Goal: Task Accomplishment & Management: Manage account settings

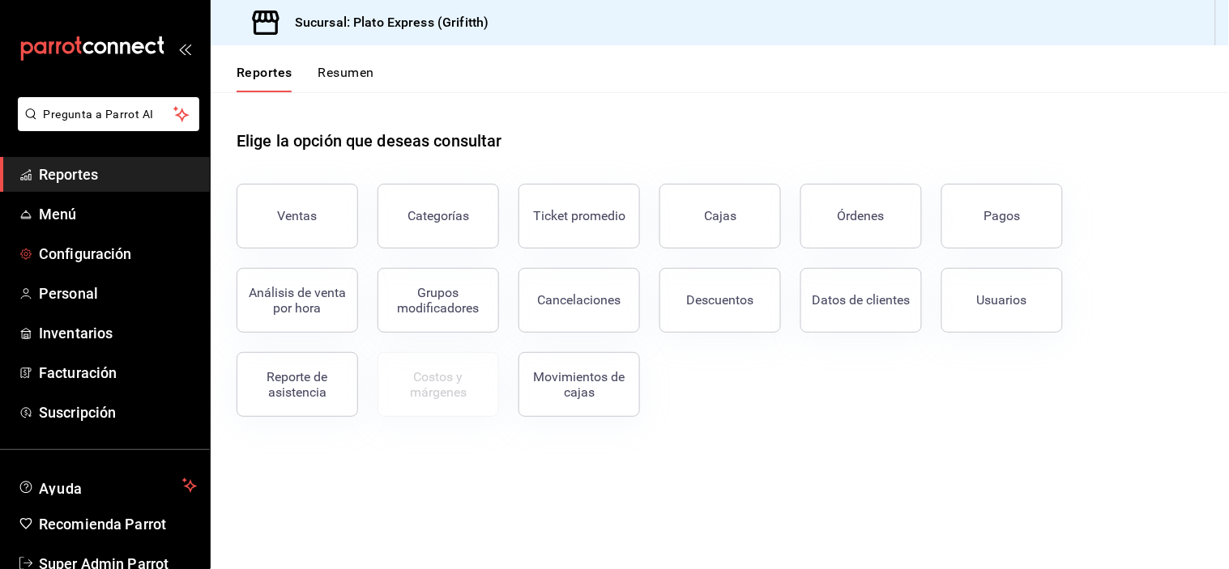
drag, startPoint x: 126, startPoint y: 263, endPoint x: 296, endPoint y: 345, distance: 189.5
click at [126, 263] on span "Configuración" at bounding box center [118, 254] width 158 height 22
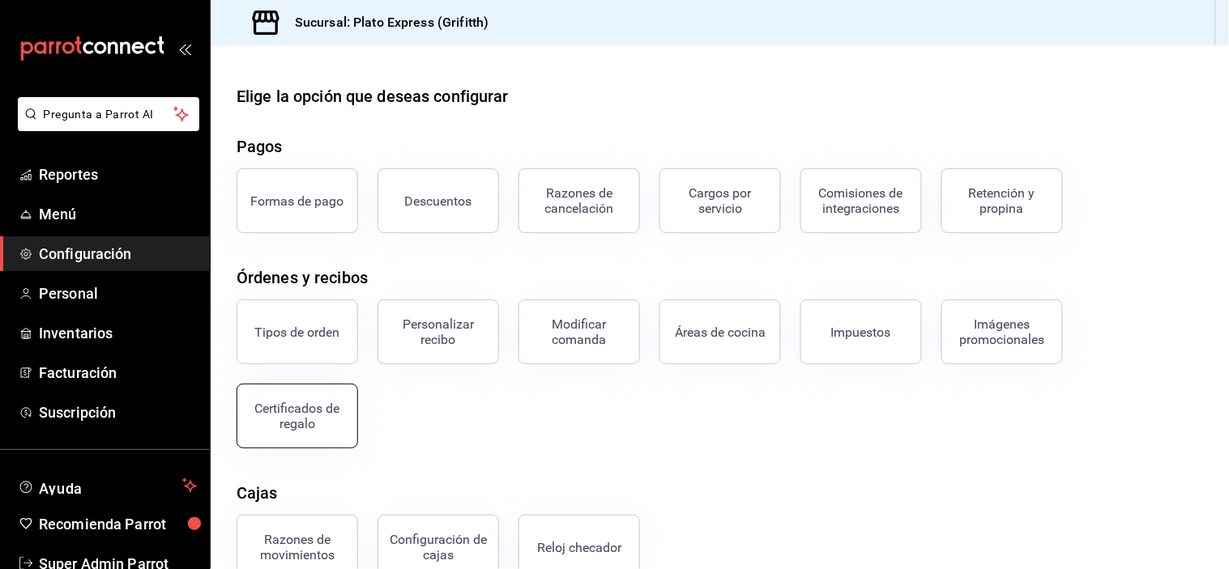
click at [305, 436] on button "Certificados de regalo" at bounding box center [298, 416] width 122 height 65
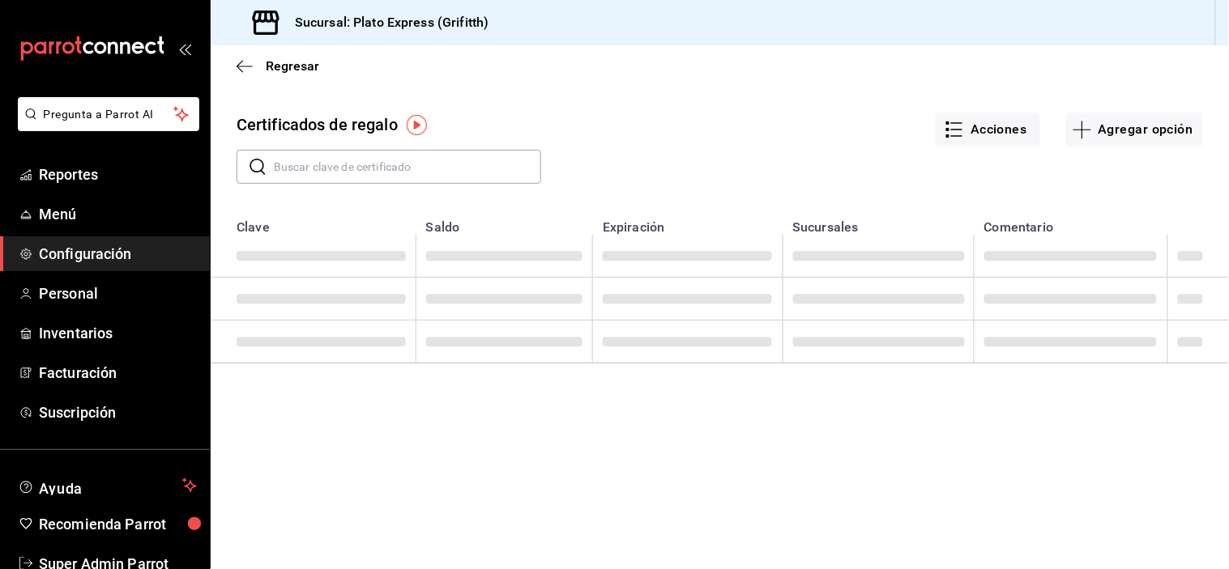
click at [386, 163] on input "text" at bounding box center [407, 167] width 267 height 32
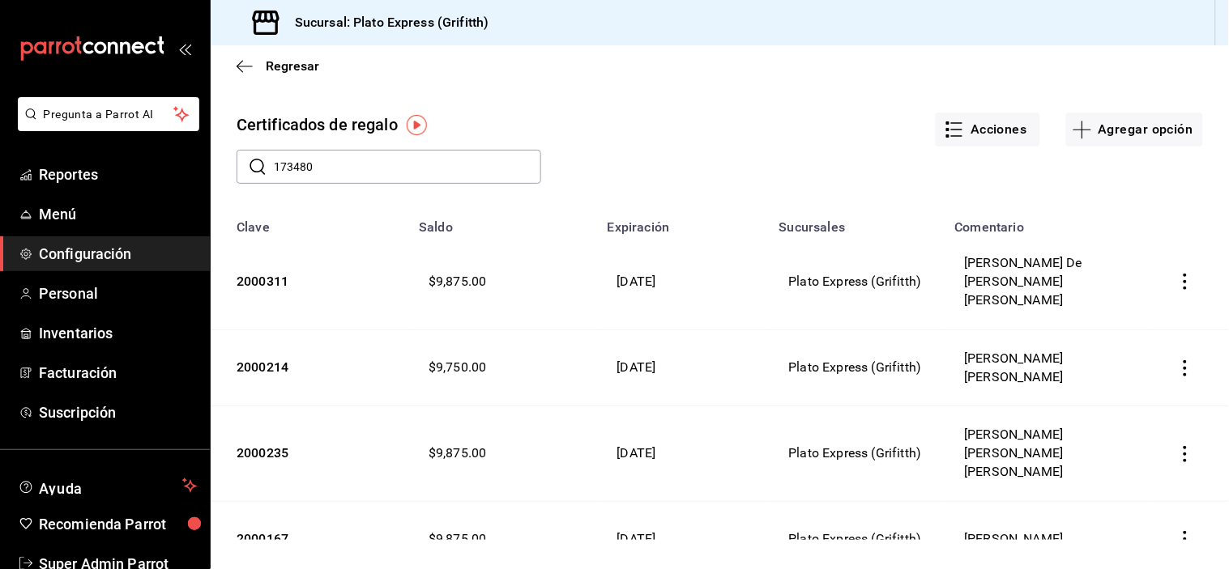
type input "173480"
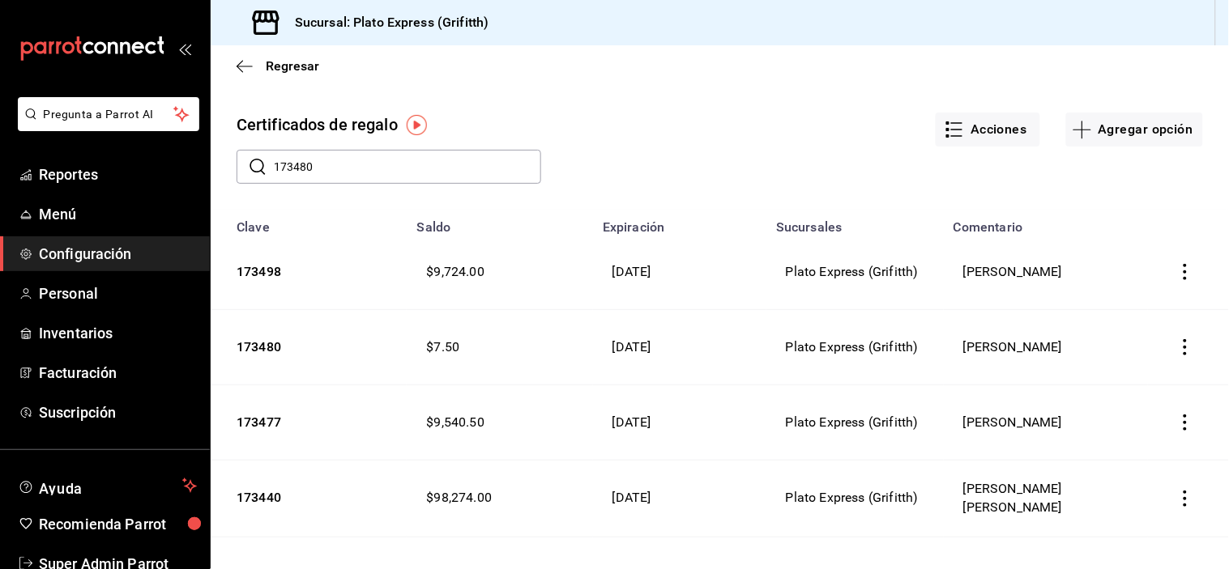
click at [1177, 347] on icon "button" at bounding box center [1185, 347] width 16 height 16
click at [1113, 313] on span "Editar" at bounding box center [1088, 308] width 53 height 13
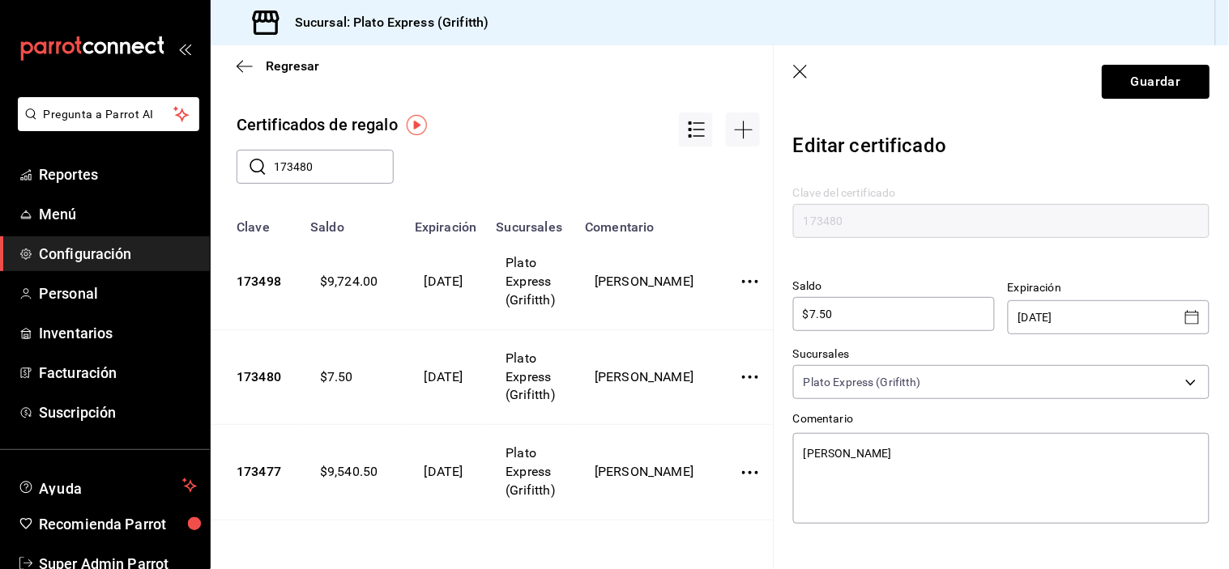
click at [864, 324] on div "$7.50 ​" at bounding box center [894, 314] width 202 height 34
type textarea "x"
type input "$7.5"
type textarea "x"
type input "$7."
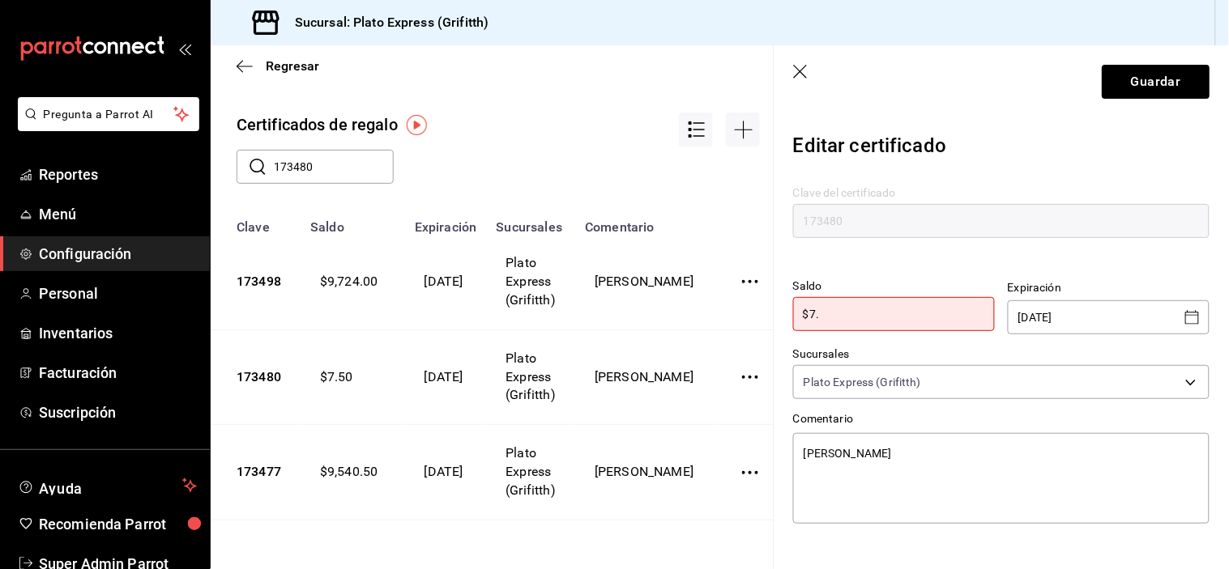
type textarea "x"
type input "$7"
type textarea "x"
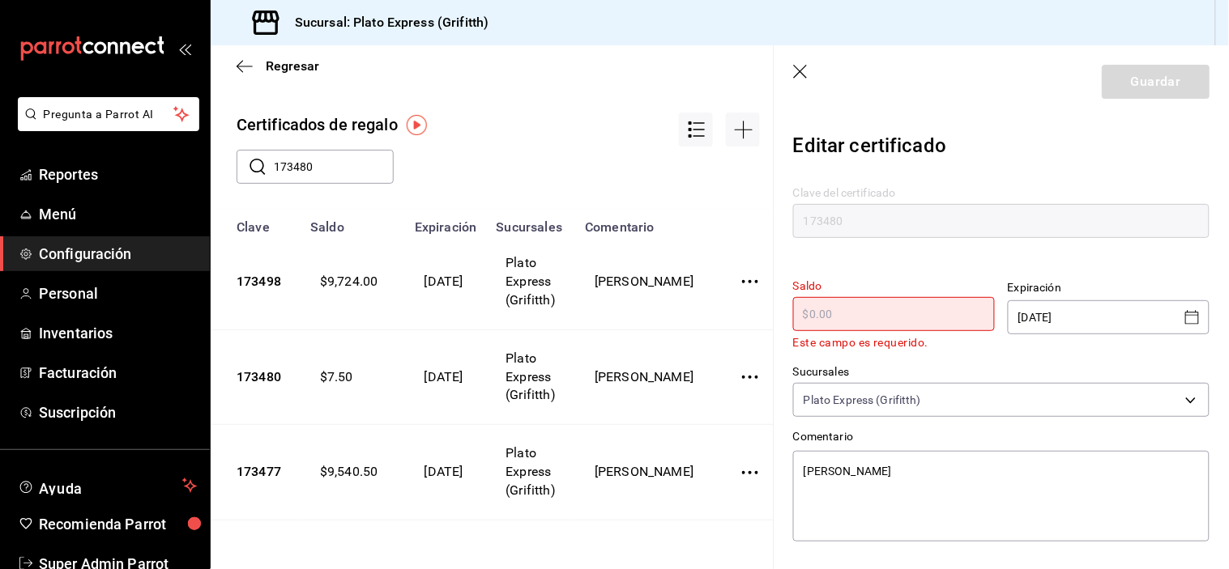
type input "$1"
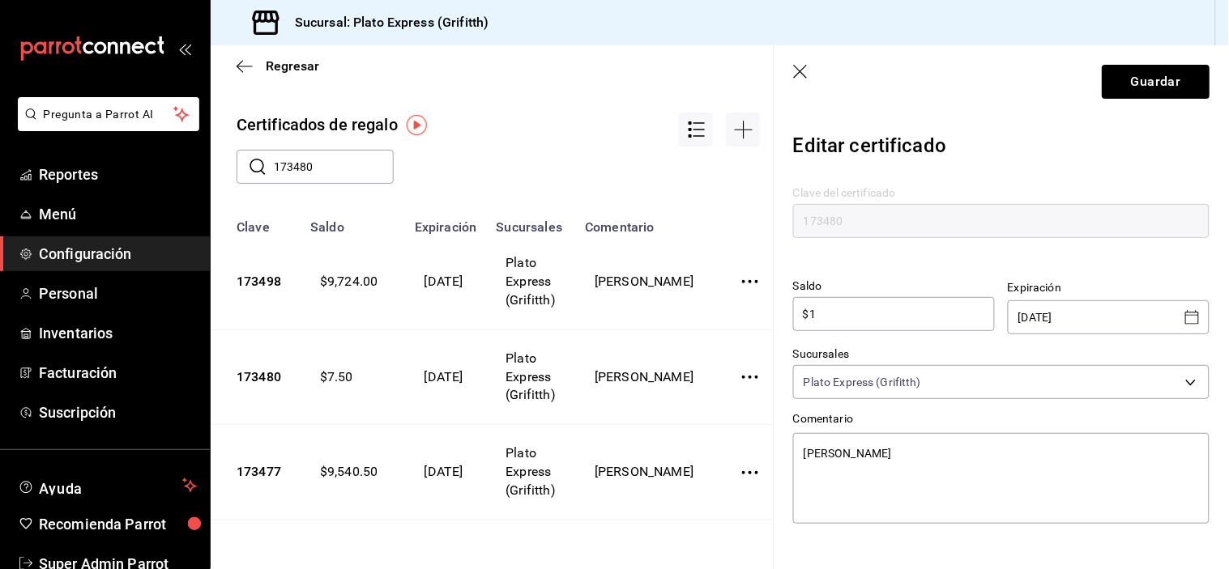
type textarea "x"
type input "$10"
type textarea "x"
type input "$100"
type textarea "x"
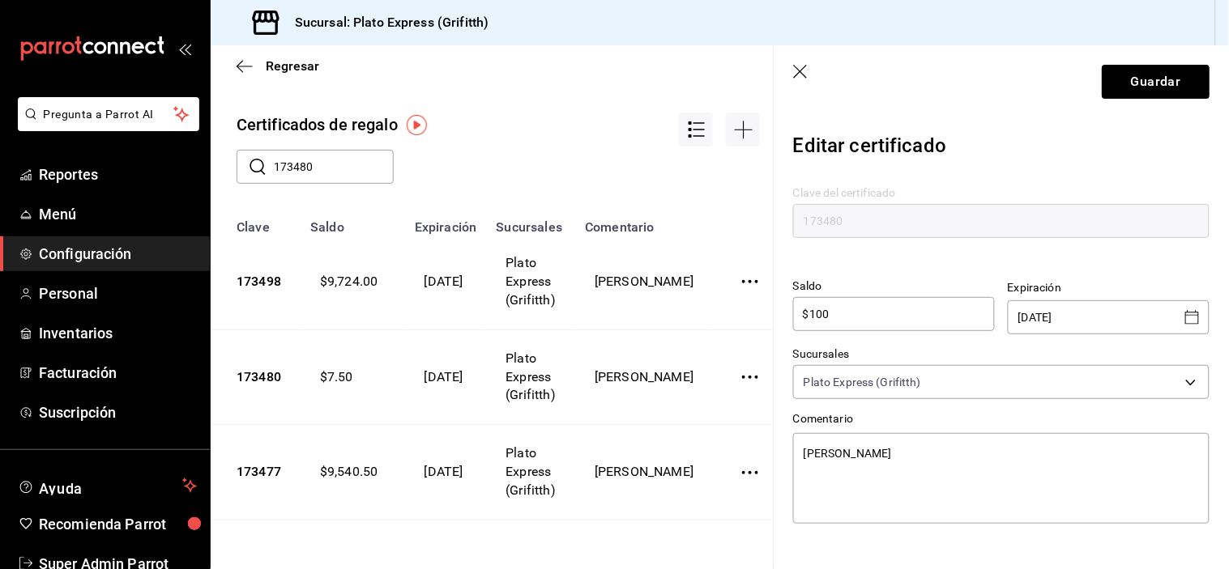
type input "$1,000"
type textarea "x"
type input "$10,000"
type textarea "x"
type input "$100,000"
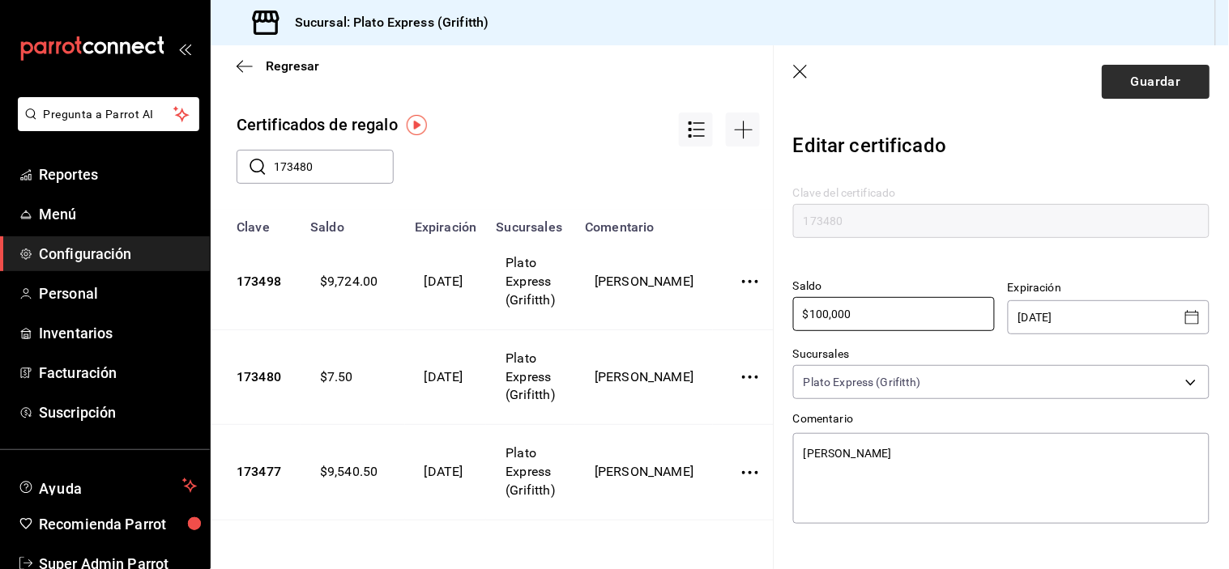
type textarea "x"
type input "$100,000"
click at [1133, 89] on button "Guardar" at bounding box center [1156, 82] width 108 height 34
type textarea "x"
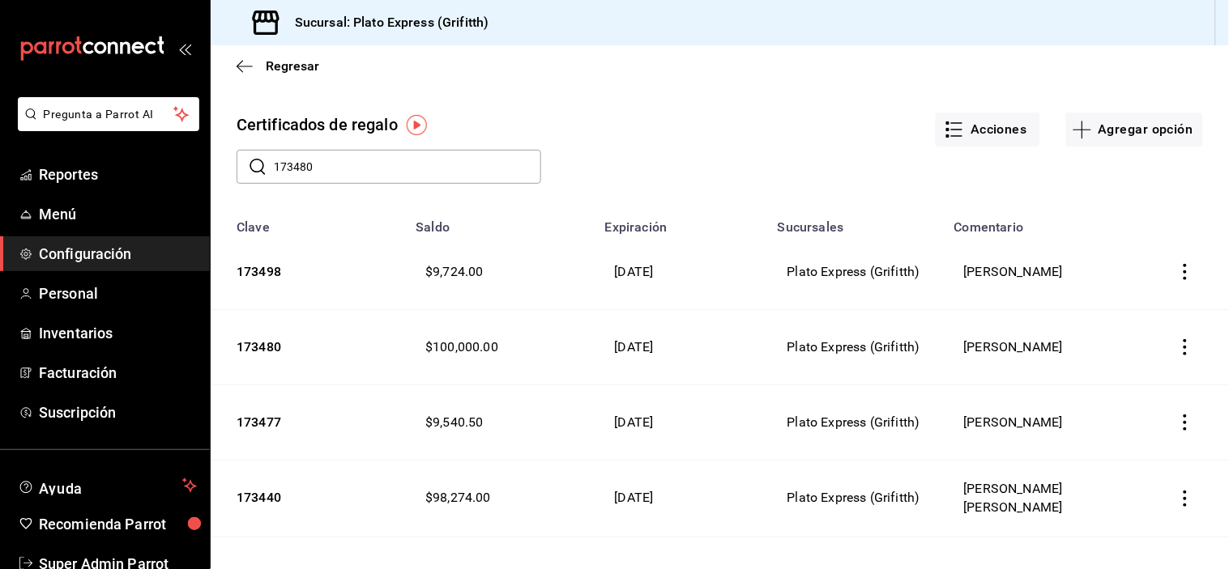
click at [473, 173] on input "173480" at bounding box center [407, 167] width 267 height 32
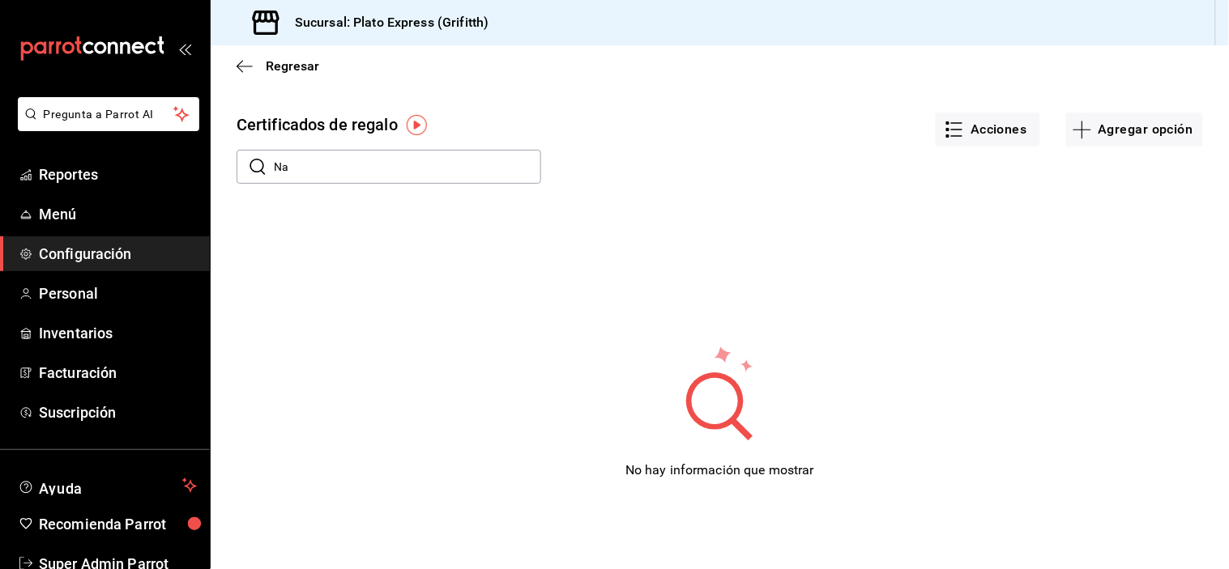
type input "N"
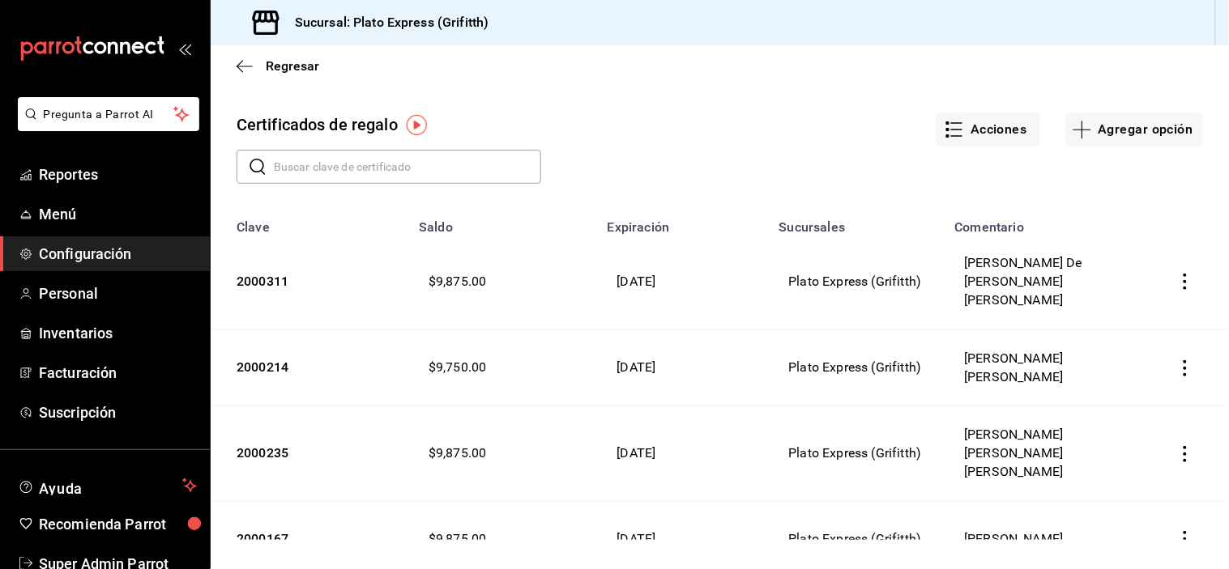
drag, startPoint x: 539, startPoint y: 118, endPoint x: 275, endPoint y: 41, distance: 274.3
click at [503, 103] on div "Certificados de regalo" at bounding box center [376, 118] width 331 height 63
click at [1148, 220] on th at bounding box center [1188, 222] width 81 height 25
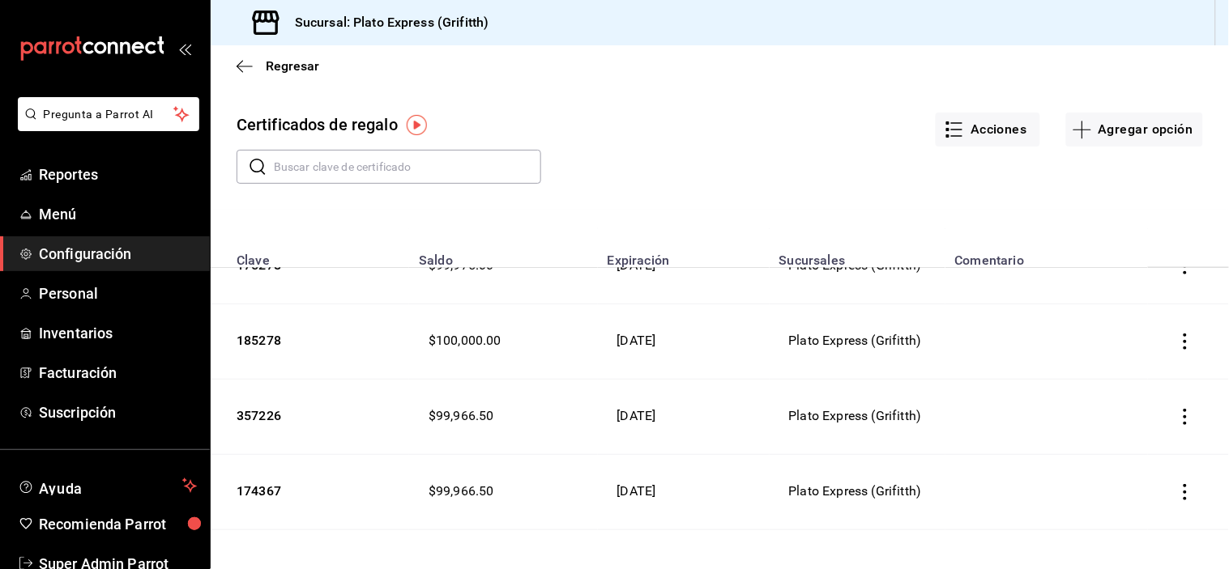
scroll to position [2950, 0]
